Goal: Communication & Community: Answer question/provide support

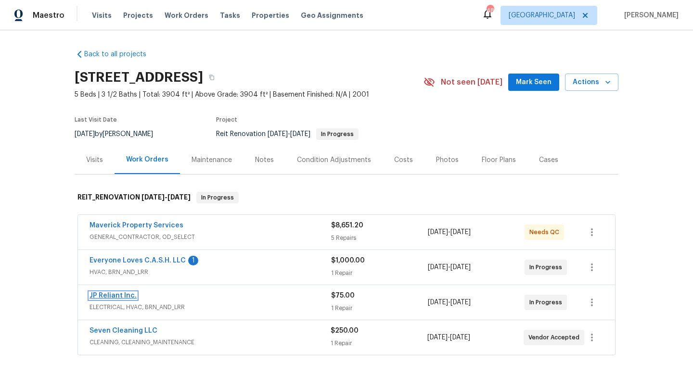
click at [116, 295] on link "JP Reliant Inc." at bounding box center [112, 296] width 47 height 7
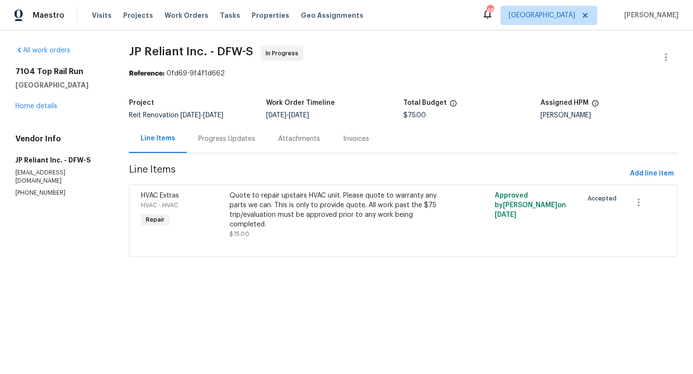
click at [219, 139] on div "Progress Updates" at bounding box center [226, 139] width 57 height 10
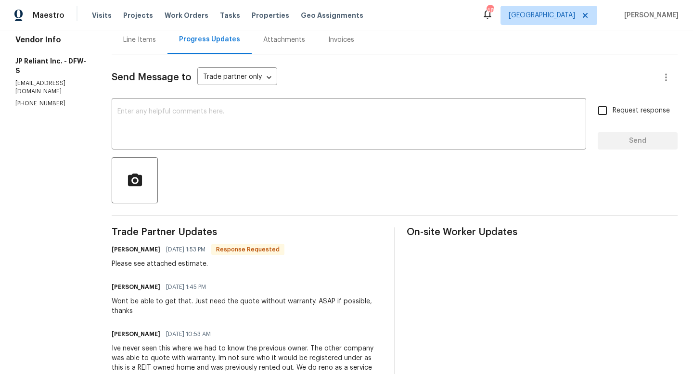
scroll to position [100, 0]
click at [288, 38] on div "Attachments" at bounding box center [284, 40] width 42 height 10
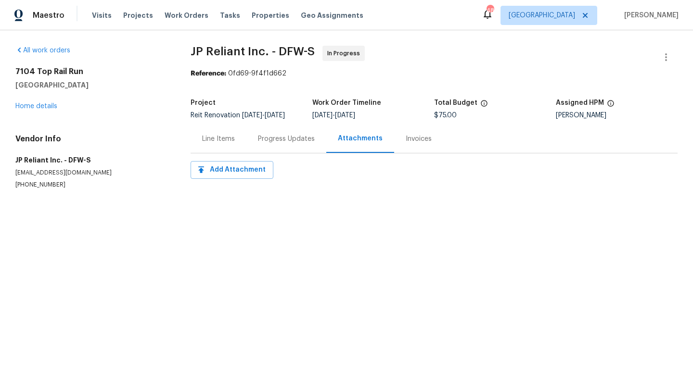
click at [224, 141] on div "Line Items" at bounding box center [218, 139] width 33 height 10
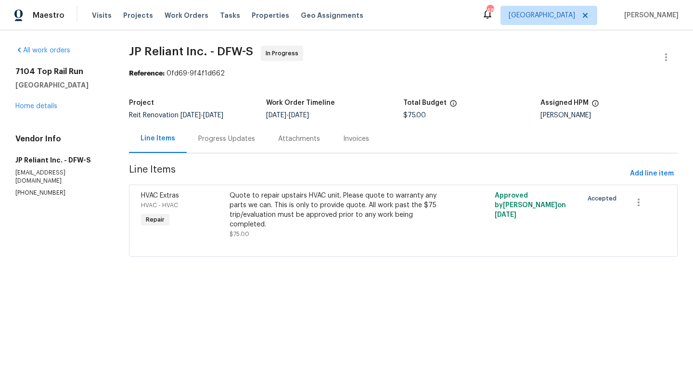
click at [241, 138] on div "Progress Updates" at bounding box center [226, 139] width 57 height 10
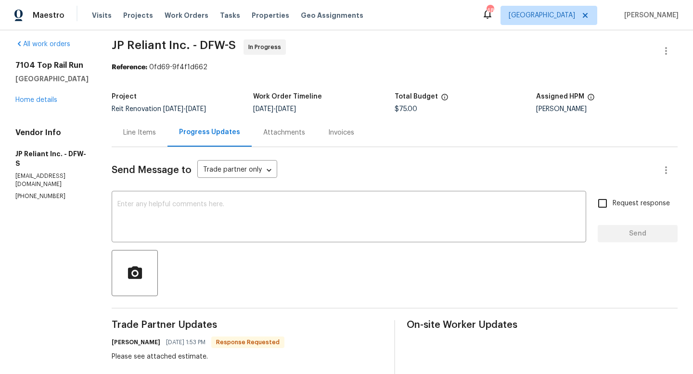
scroll to position [0, 0]
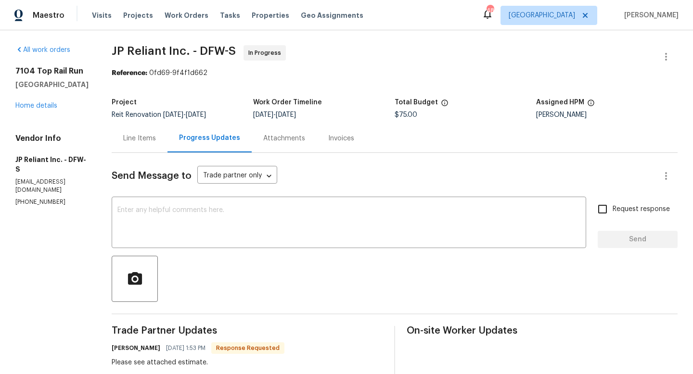
click at [273, 136] on div "Attachments" at bounding box center [284, 139] width 42 height 10
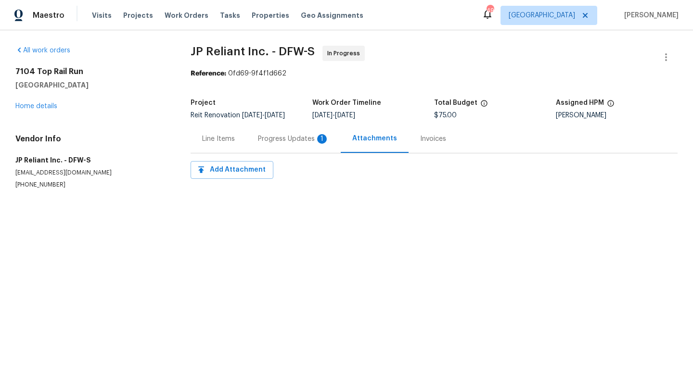
click at [297, 144] on div "Progress Updates 1" at bounding box center [293, 139] width 71 height 10
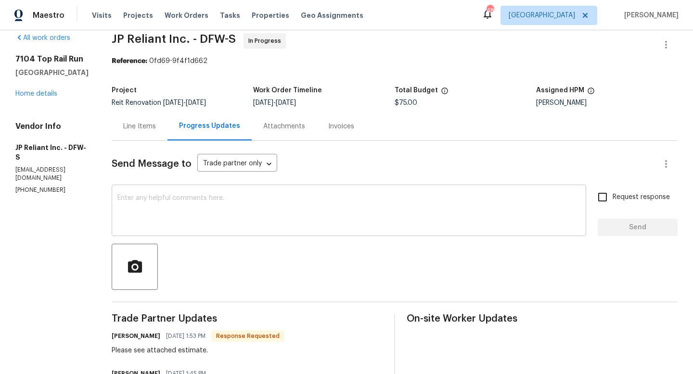
scroll to position [8, 0]
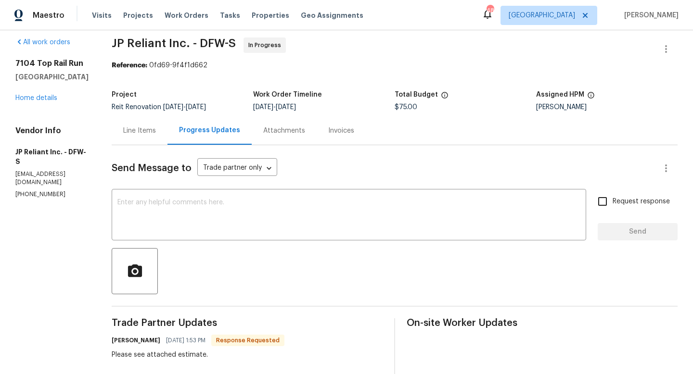
click at [290, 137] on div "Attachments" at bounding box center [284, 130] width 65 height 28
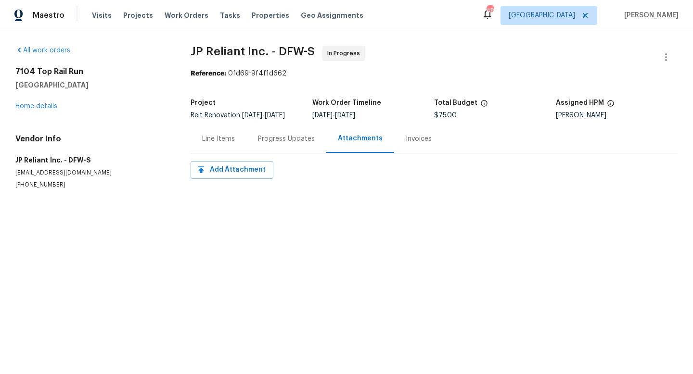
click at [211, 144] on div "Line Items" at bounding box center [218, 139] width 33 height 10
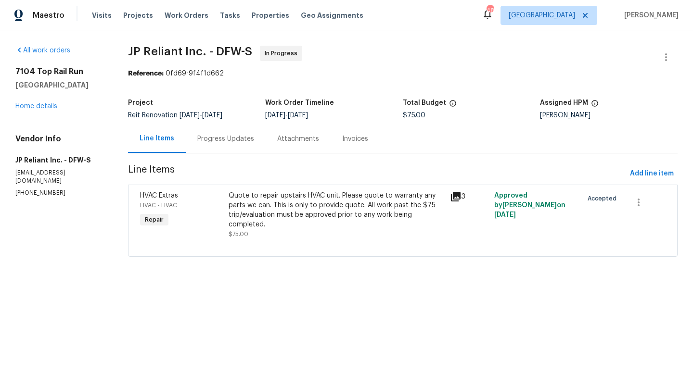
click at [243, 142] on div "Progress Updates" at bounding box center [225, 139] width 57 height 10
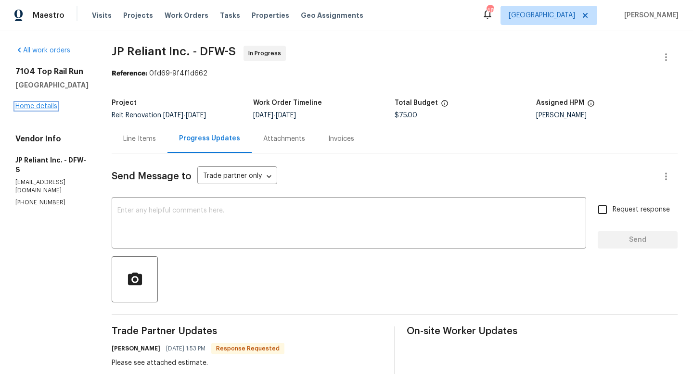
click at [51, 105] on link "Home details" at bounding box center [36, 106] width 42 height 7
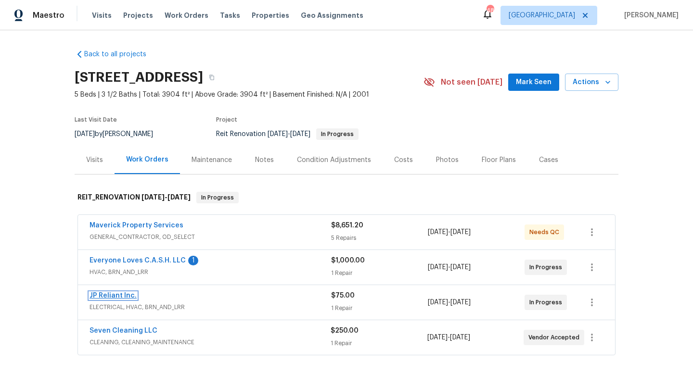
click at [105, 296] on link "JP Reliant Inc." at bounding box center [112, 296] width 47 height 7
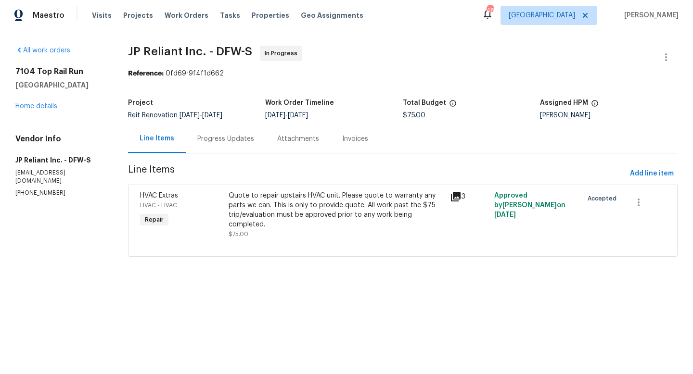
click at [241, 137] on div "Progress Updates" at bounding box center [225, 139] width 57 height 10
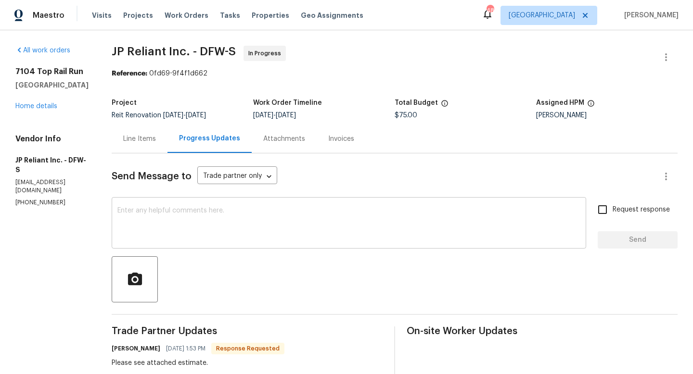
click at [244, 239] on textarea at bounding box center [348, 224] width 463 height 34
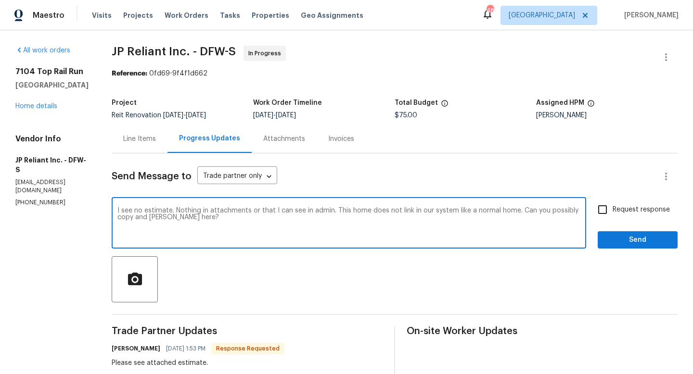
type textarea "I see no estimate. Nothing in attachments or that I can see in admin. This home…"
click at [601, 208] on input "Request response" at bounding box center [602, 210] width 20 height 20
checkbox input "true"
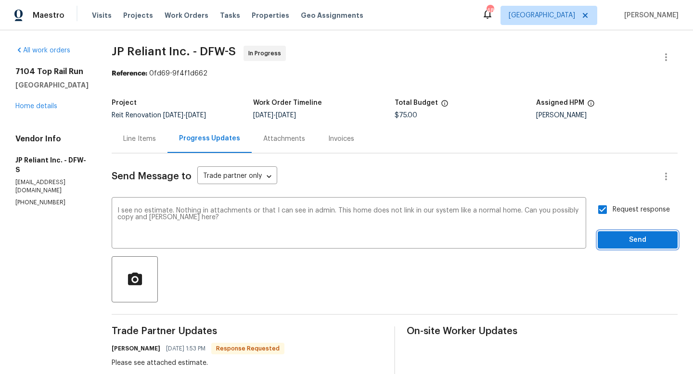
click at [619, 237] on span "Send" at bounding box center [637, 240] width 64 height 12
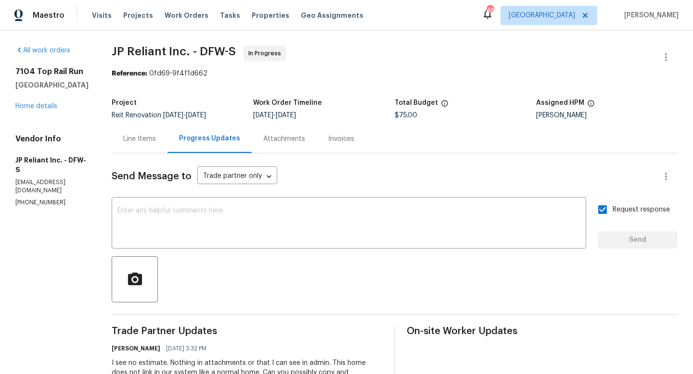
click at [24, 110] on div "7104 Top Rail Run Fort Worth, TX 76179 Home details" at bounding box center [51, 89] width 73 height 44
click at [281, 137] on div "Attachments" at bounding box center [284, 139] width 42 height 10
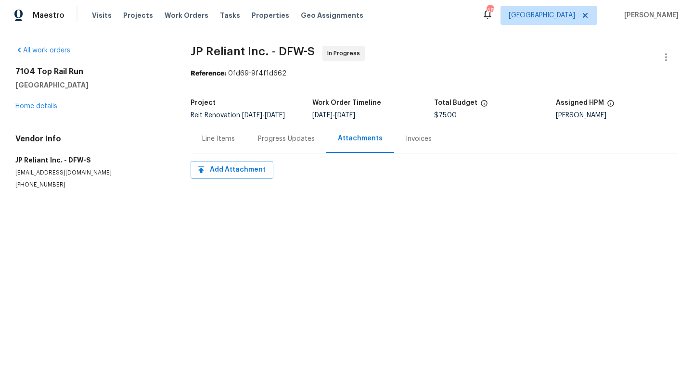
click at [414, 144] on div "Invoices" at bounding box center [419, 139] width 26 height 10
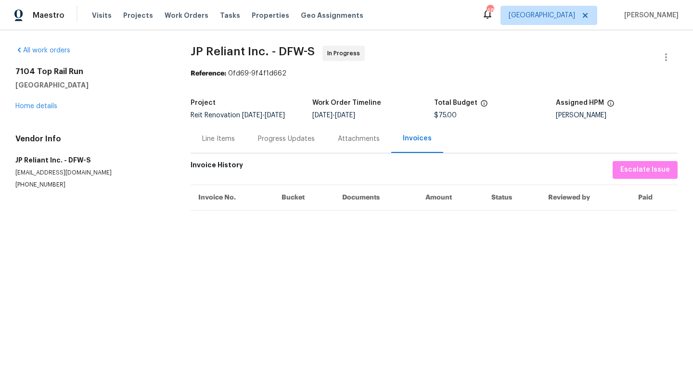
click at [347, 153] on div "Attachments" at bounding box center [358, 139] width 65 height 28
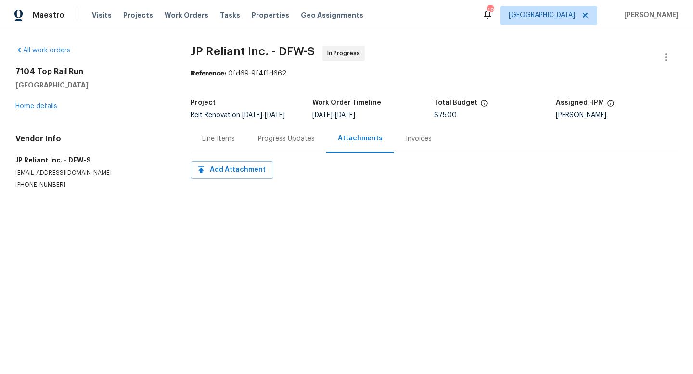
click at [260, 151] on div "Progress Updates" at bounding box center [286, 139] width 80 height 28
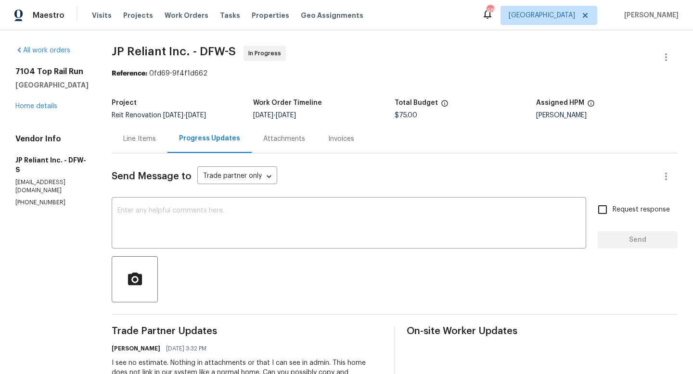
click at [207, 146] on div "Progress Updates" at bounding box center [209, 139] width 84 height 28
click at [151, 140] on div "Line Items" at bounding box center [139, 139] width 33 height 10
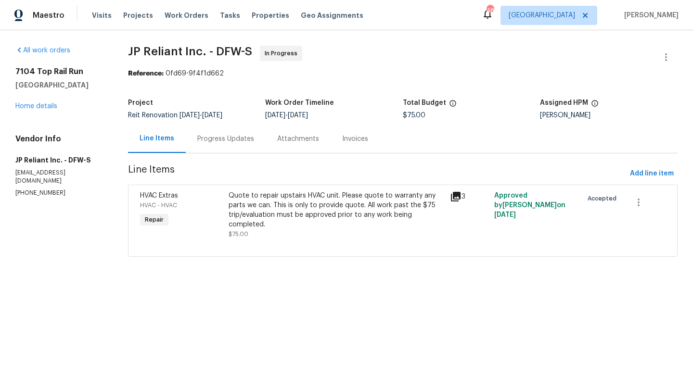
click at [459, 196] on icon at bounding box center [456, 197] width 10 height 10
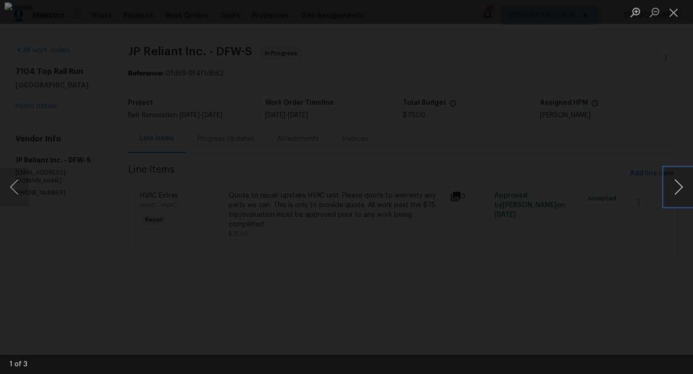
click at [678, 186] on button "Next image" at bounding box center [678, 187] width 29 height 38
click at [674, 10] on button "Close lightbox" at bounding box center [673, 12] width 19 height 17
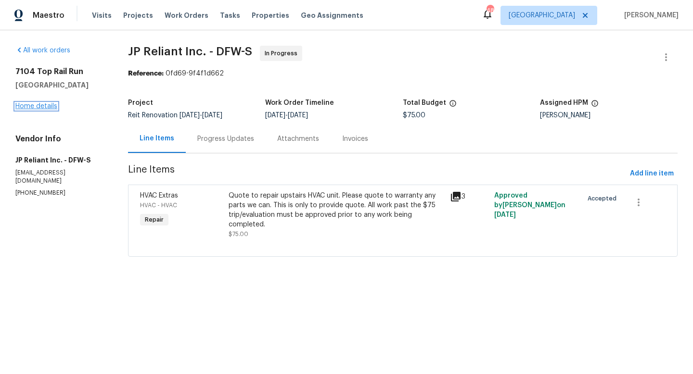
click at [30, 104] on link "Home details" at bounding box center [36, 106] width 42 height 7
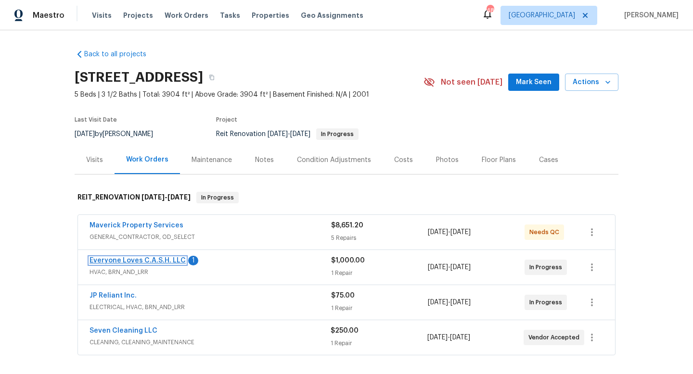
click at [113, 259] on link "Everyone Loves C.A.S.H. LLC" at bounding box center [137, 260] width 96 height 7
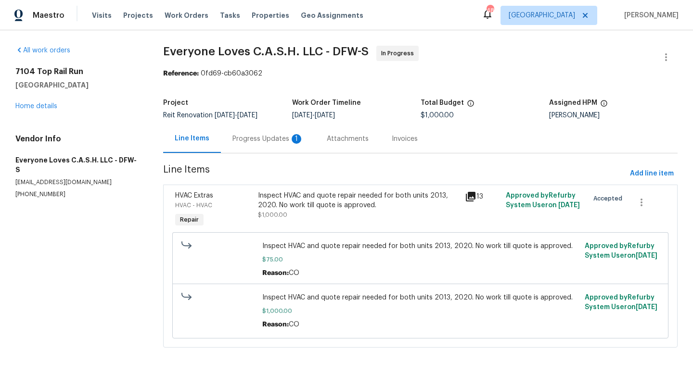
click at [250, 137] on div "Progress Updates 1" at bounding box center [267, 139] width 71 height 10
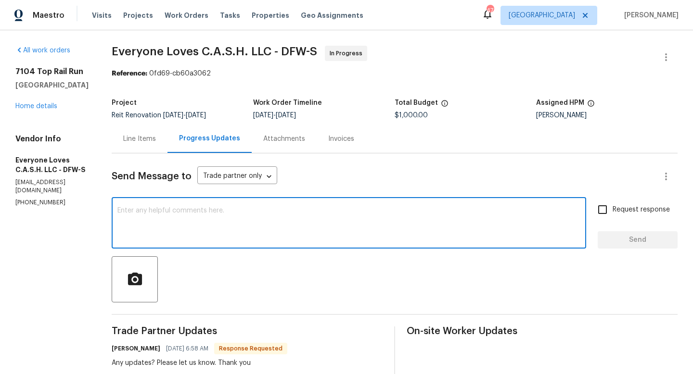
click at [261, 212] on textarea at bounding box center [348, 224] width 463 height 34
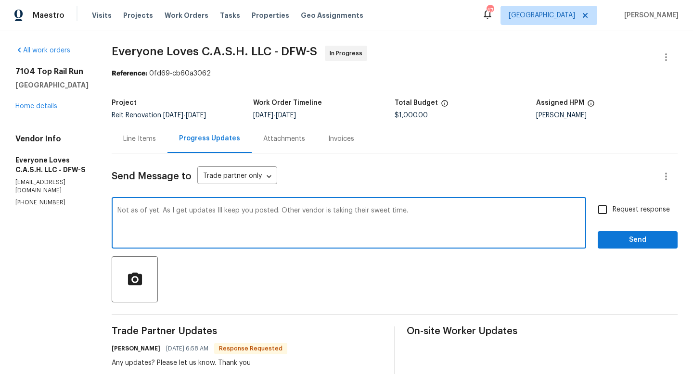
type textarea "Not as of yet. As I get updates Ill keep you posted. Other vendor is taking the…"
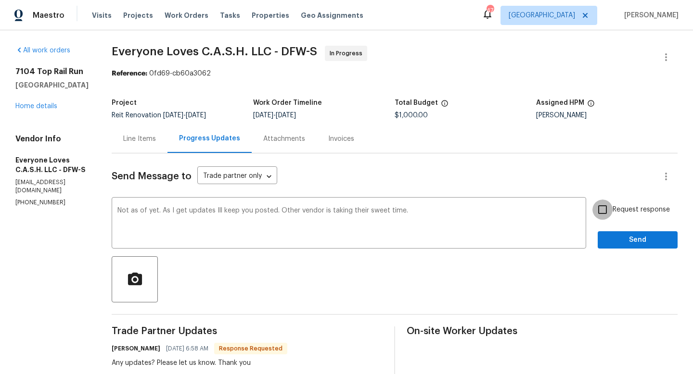
click at [601, 210] on input "Request response" at bounding box center [602, 210] width 20 height 20
checkbox input "true"
click at [611, 241] on span "Send" at bounding box center [637, 240] width 64 height 12
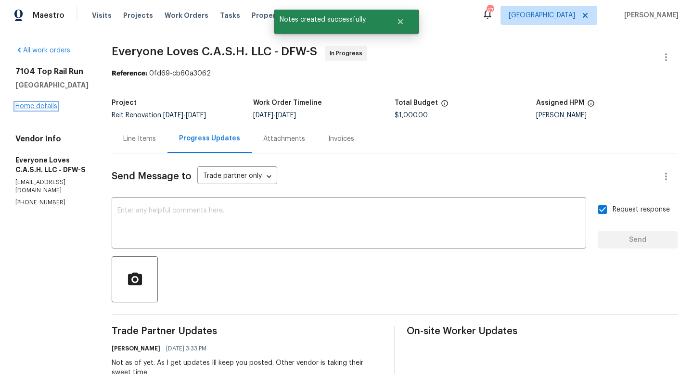
click at [49, 107] on link "Home details" at bounding box center [36, 106] width 42 height 7
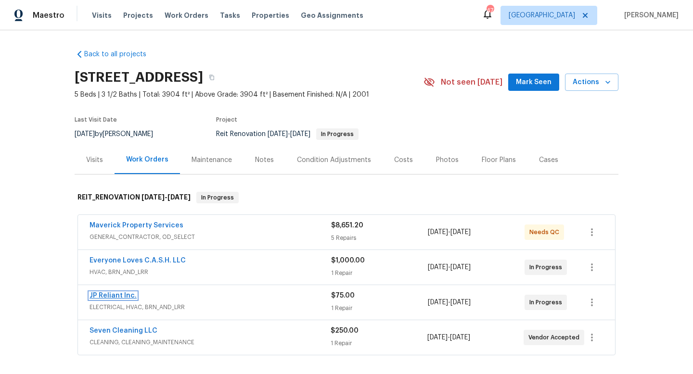
click at [104, 298] on link "JP Reliant Inc." at bounding box center [112, 296] width 47 height 7
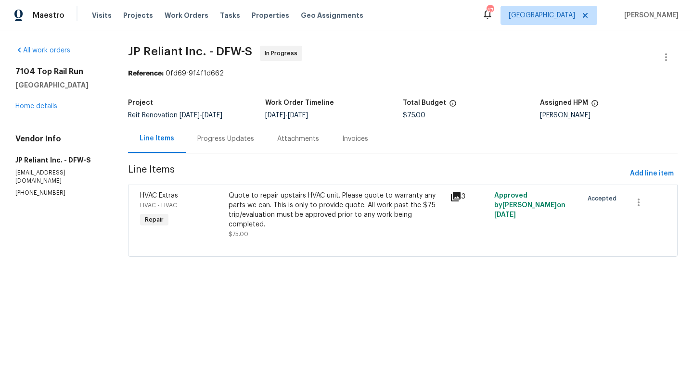
click at [229, 138] on div "Progress Updates" at bounding box center [225, 139] width 57 height 10
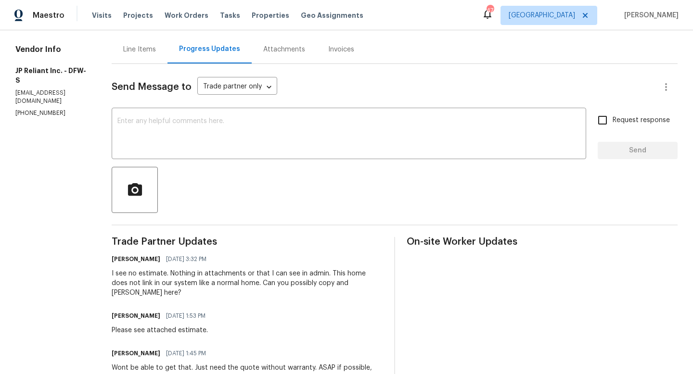
scroll to position [93, 0]
